Goal: Transaction & Acquisition: Download file/media

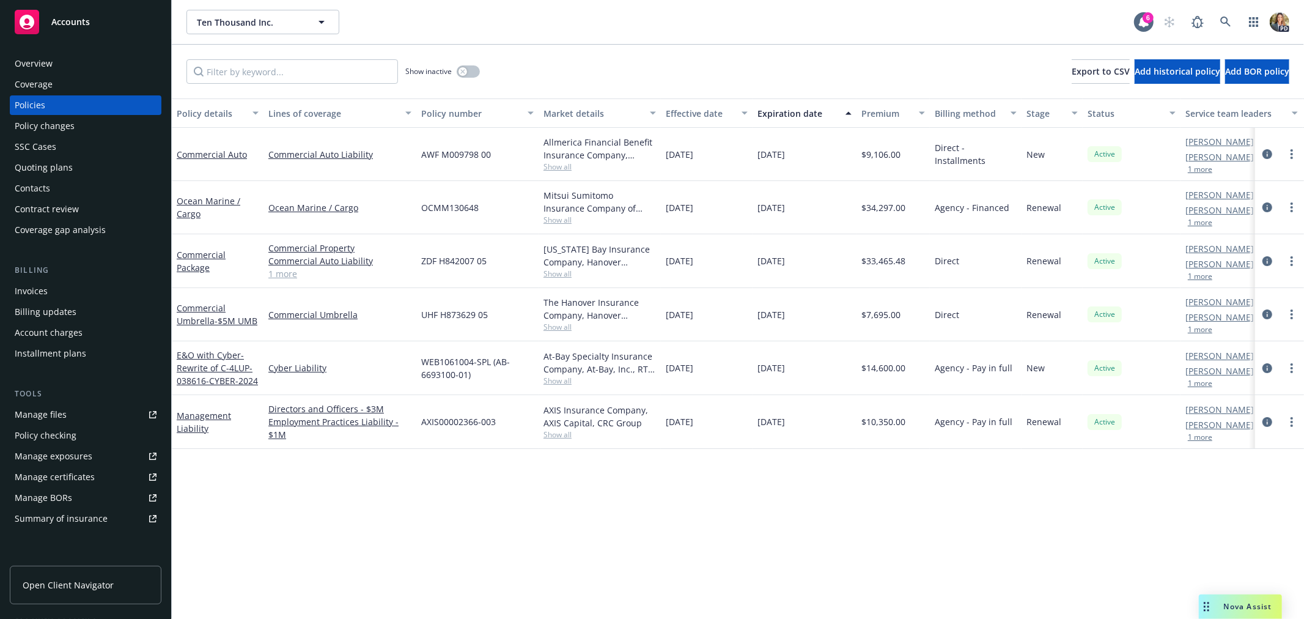
drag, startPoint x: 0, startPoint y: 0, endPoint x: 94, endPoint y: 21, distance: 96.4
click at [95, 20] on div "Accounts" at bounding box center [86, 22] width 142 height 24
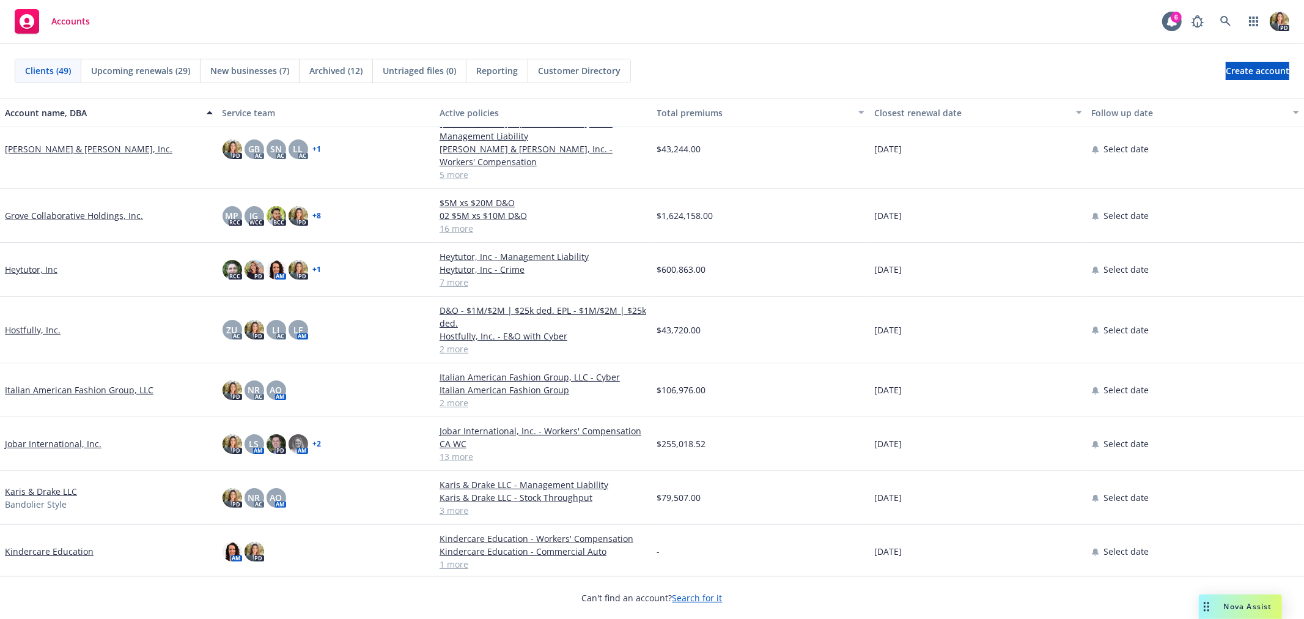
scroll to position [339, 0]
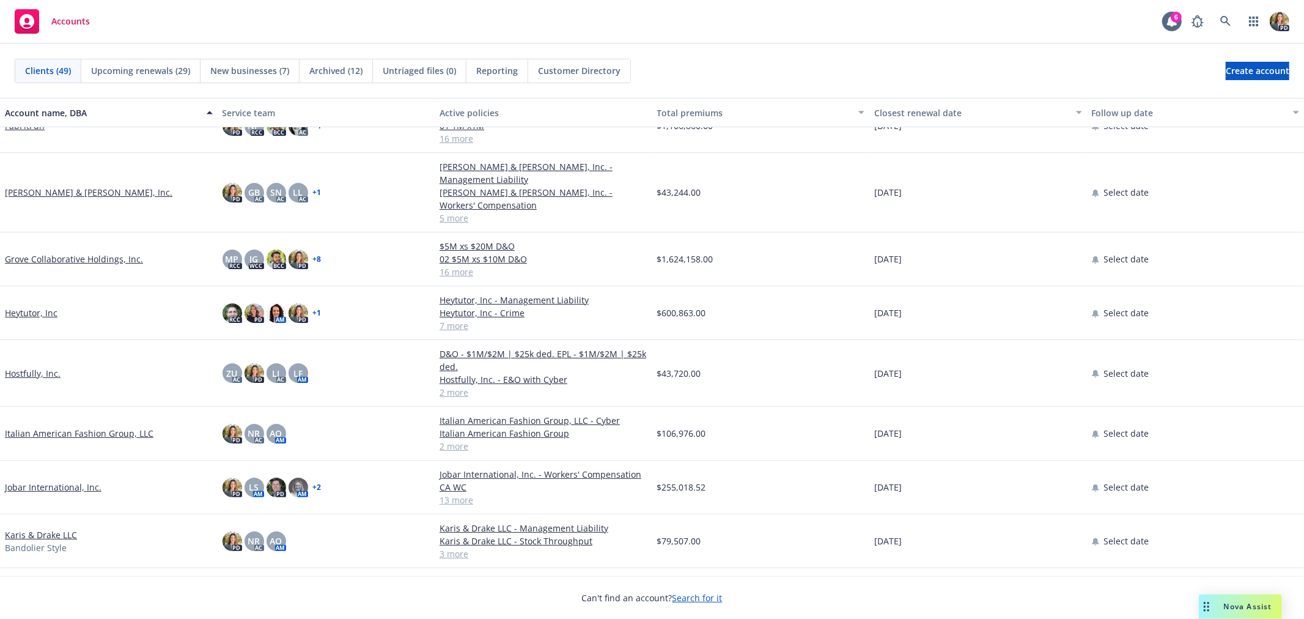
click at [51, 186] on link "[PERSON_NAME] & [PERSON_NAME], Inc." at bounding box center [89, 192] width 168 height 13
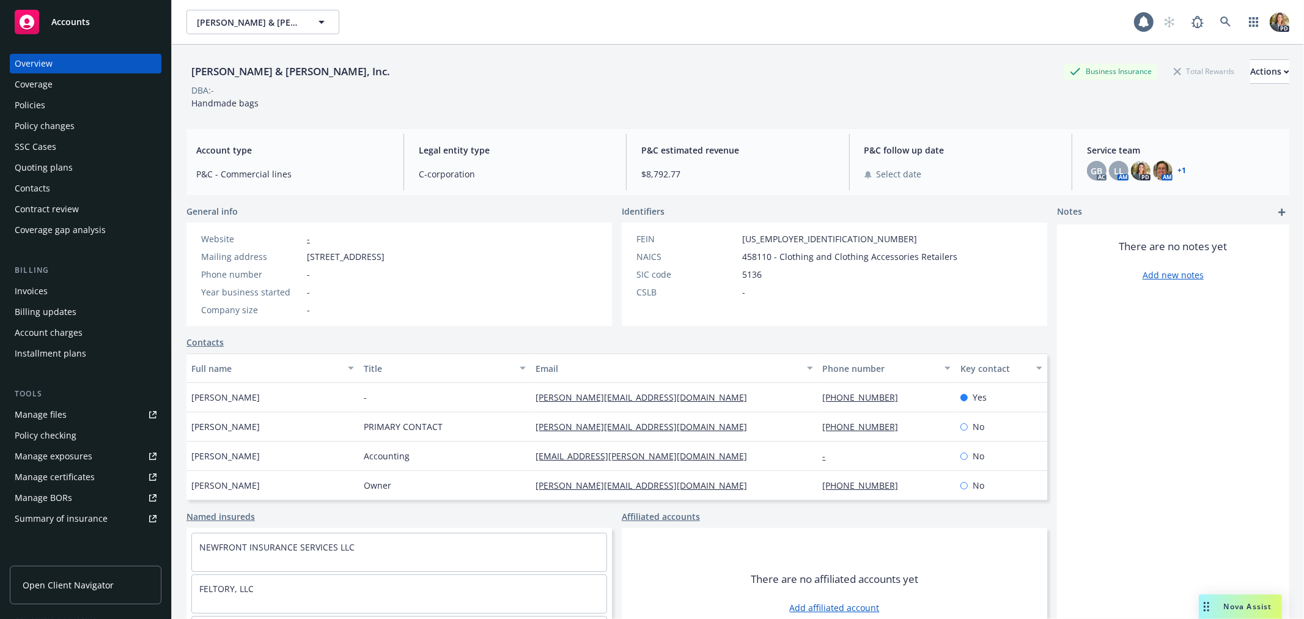
click at [79, 106] on div "Policies" at bounding box center [86, 105] width 142 height 20
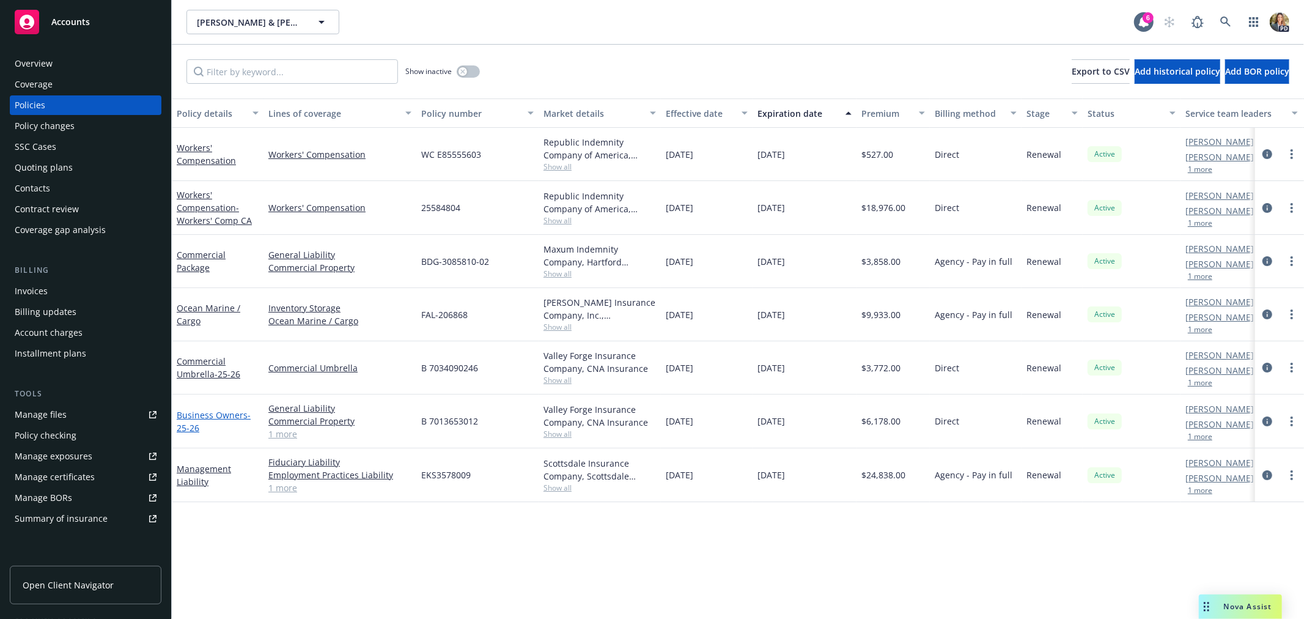
click at [204, 413] on link "Business Owners - 25-26" at bounding box center [214, 421] width 74 height 24
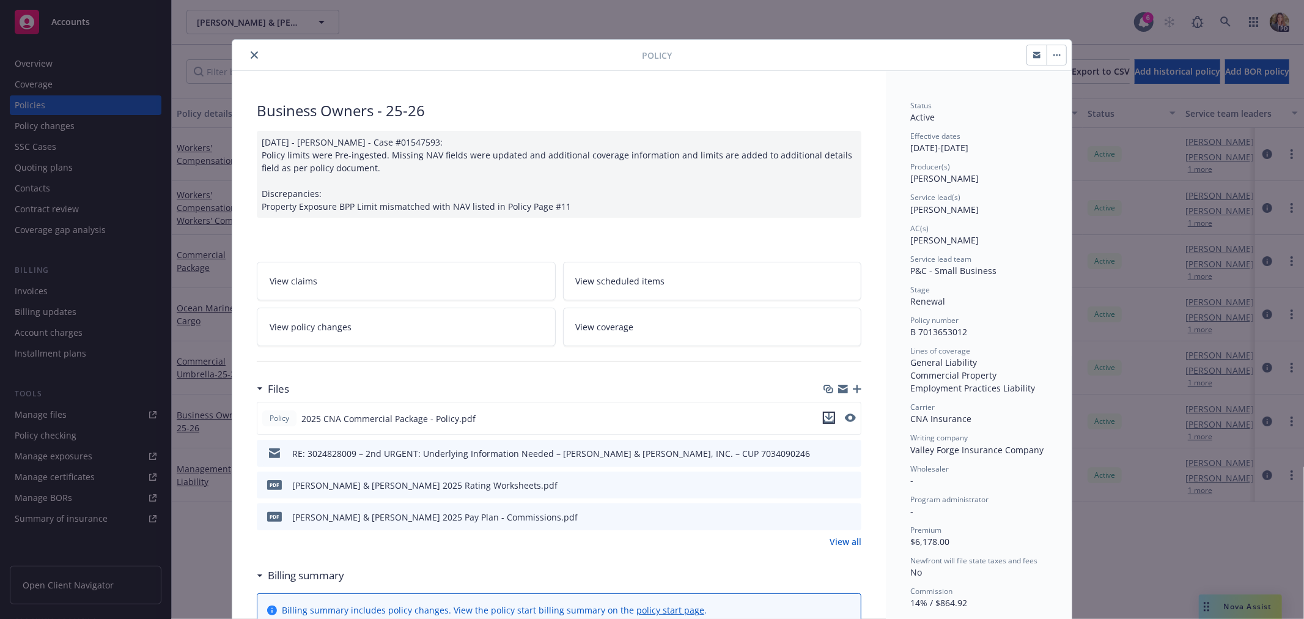
click at [825, 415] on icon "download file" at bounding box center [829, 418] width 10 height 10
click at [251, 56] on icon "close" at bounding box center [254, 54] width 7 height 7
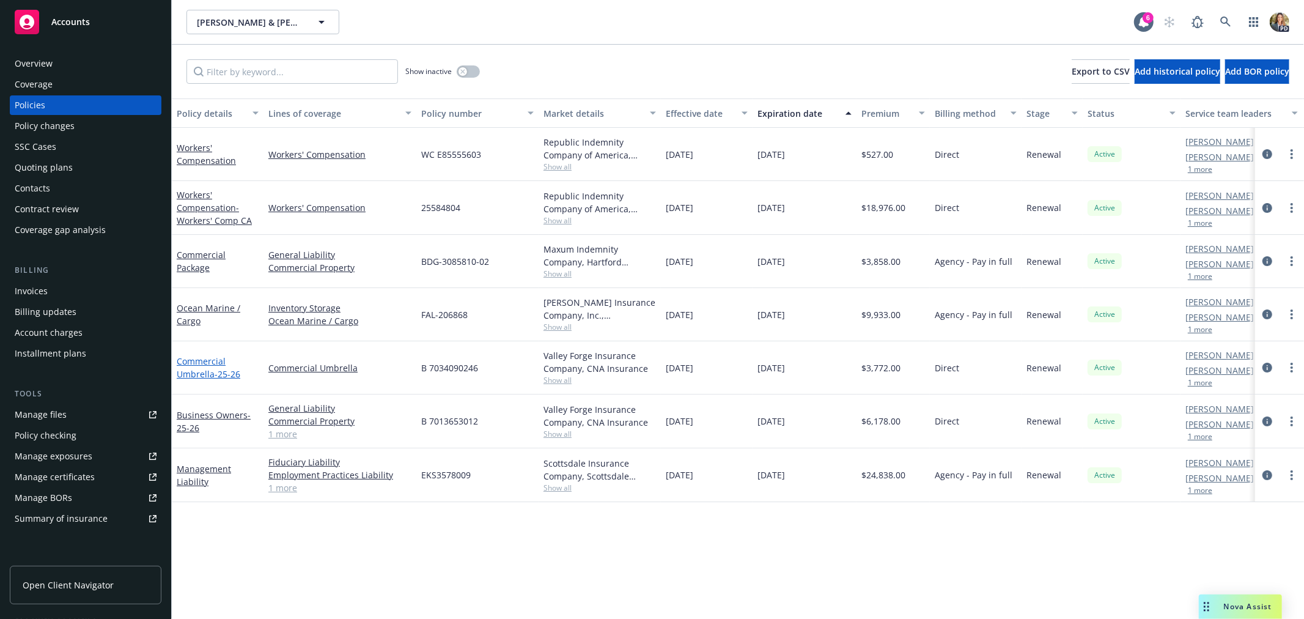
click at [212, 363] on link "Commercial Umbrella - 25-26" at bounding box center [209, 367] width 64 height 24
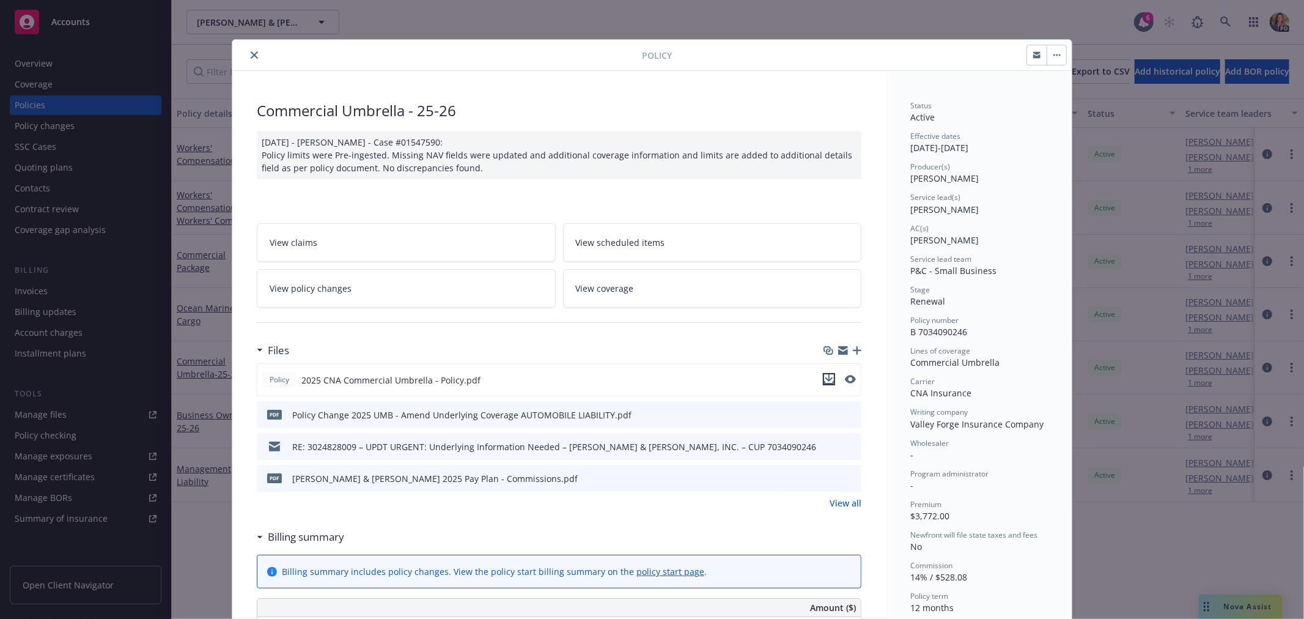
click at [824, 380] on icon "download file" at bounding box center [829, 379] width 10 height 10
click at [242, 59] on div at bounding box center [439, 55] width 405 height 15
click at [251, 54] on icon "close" at bounding box center [254, 54] width 7 height 7
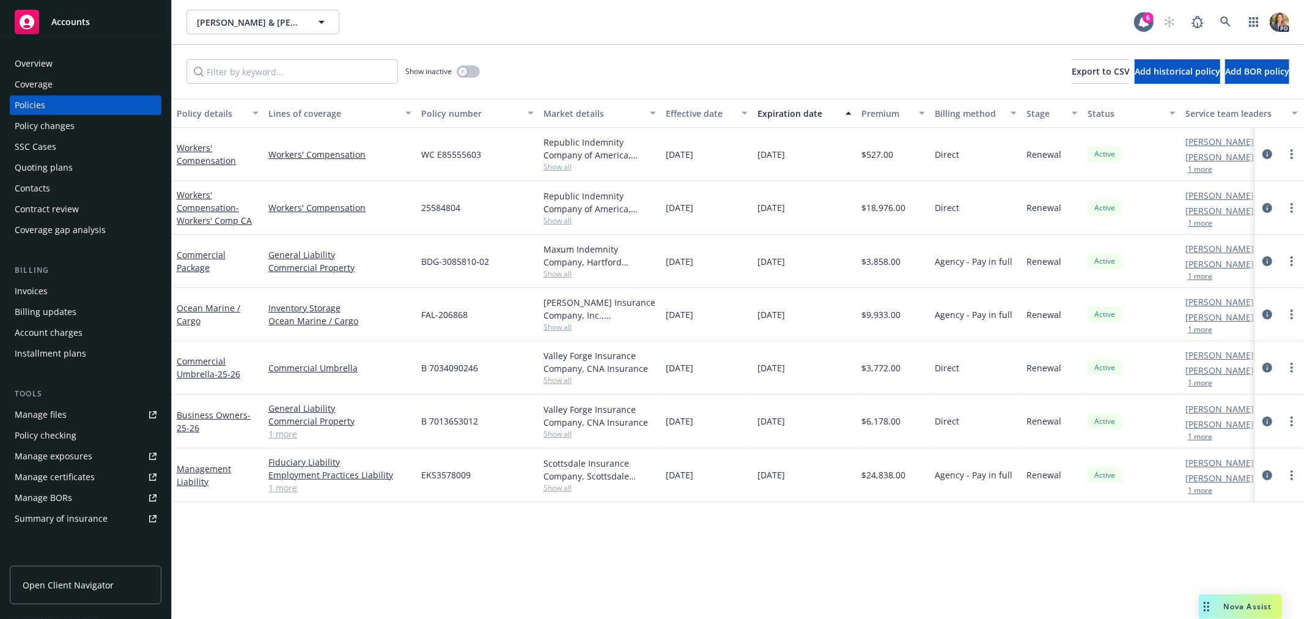
click at [75, 21] on span "Accounts" at bounding box center [70, 22] width 39 height 10
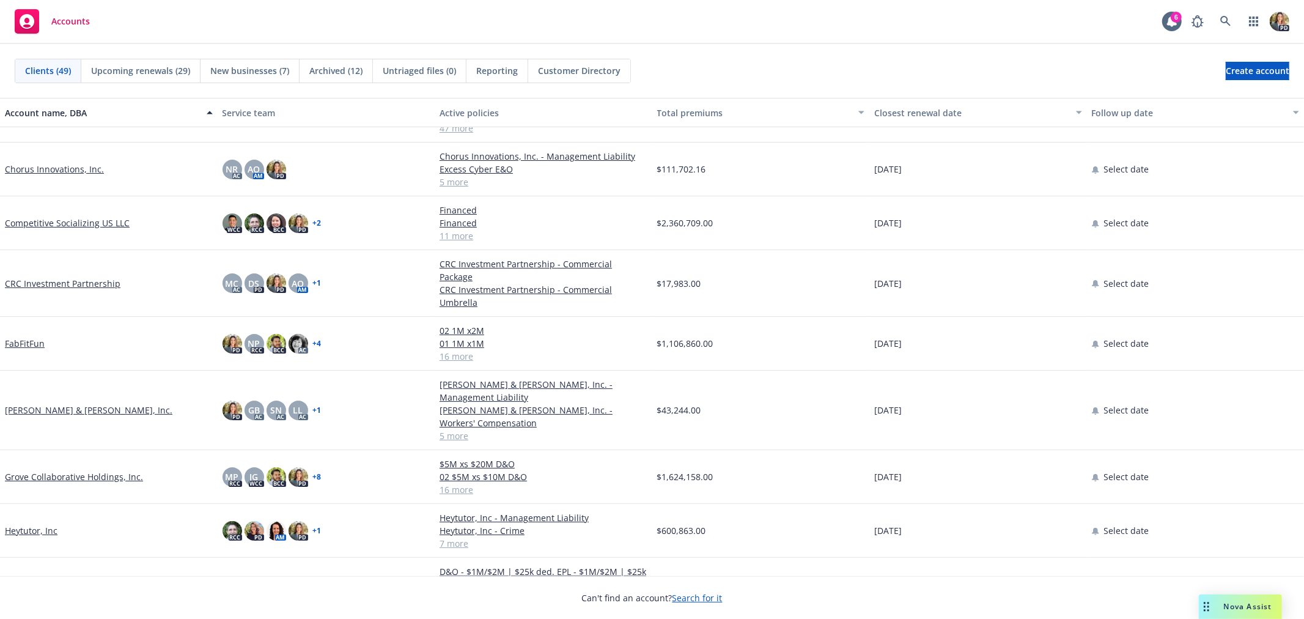
scroll to position [136, 0]
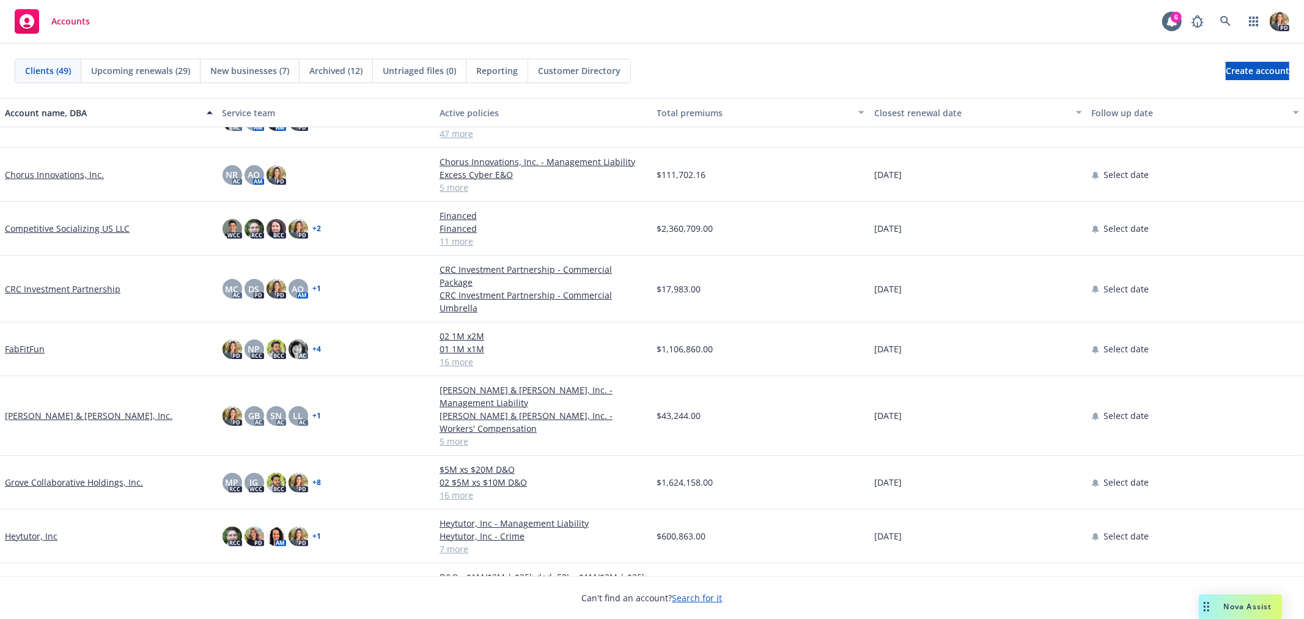
click at [66, 409] on link "[PERSON_NAME] & [PERSON_NAME], Inc." at bounding box center [89, 415] width 168 height 13
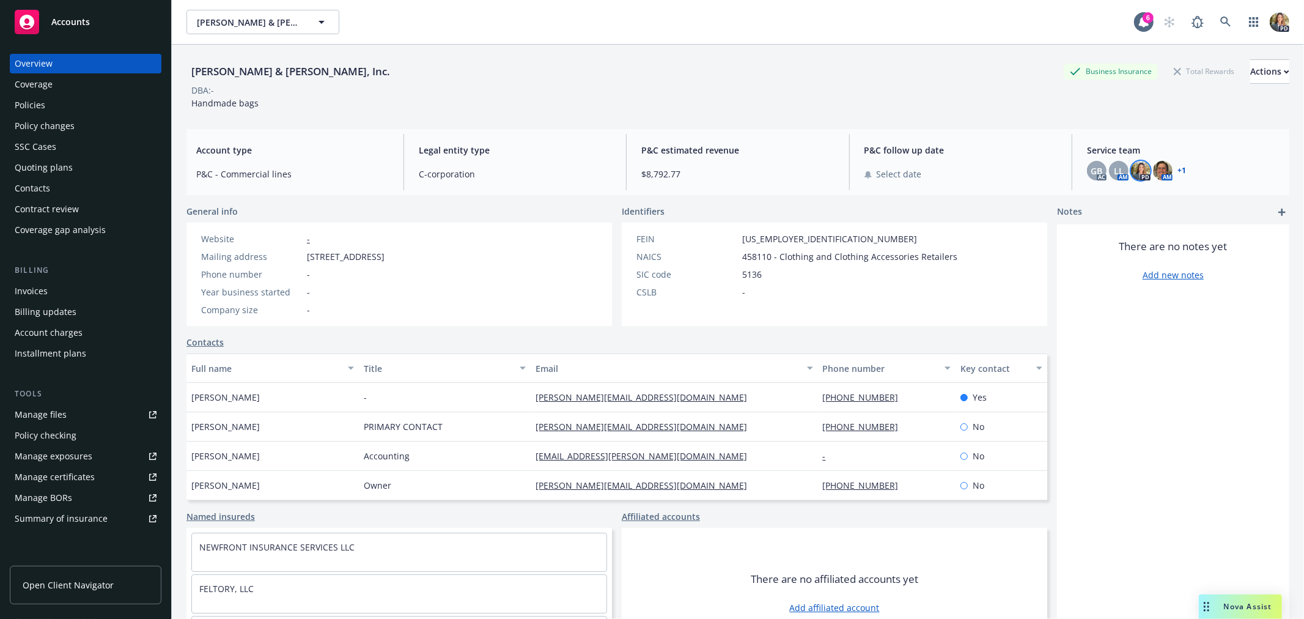
click at [1131, 169] on img at bounding box center [1141, 171] width 20 height 20
click at [1093, 171] on span "GB" at bounding box center [1097, 170] width 12 height 13
click at [1114, 170] on span "LL" at bounding box center [1119, 170] width 10 height 13
